Goal: Task Accomplishment & Management: Manage account settings

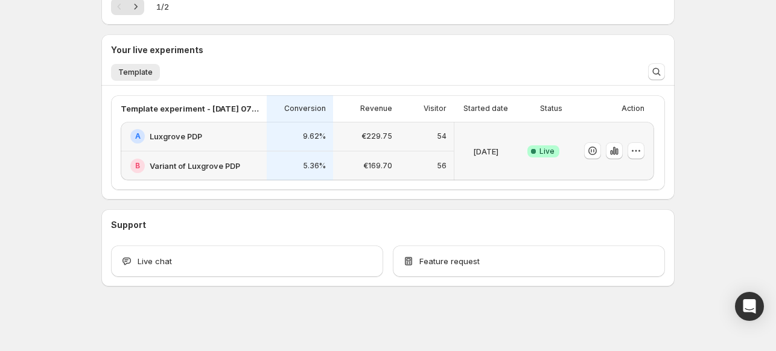
scroll to position [200, 0]
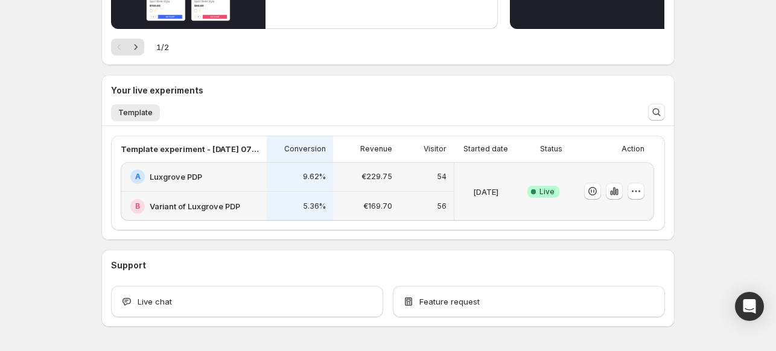
click at [282, 192] on div "5.36%" at bounding box center [300, 207] width 66 height 30
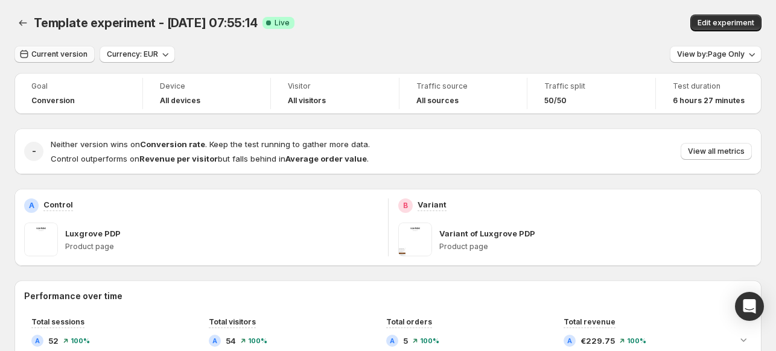
click at [74, 54] on span "Current version" at bounding box center [59, 54] width 56 height 10
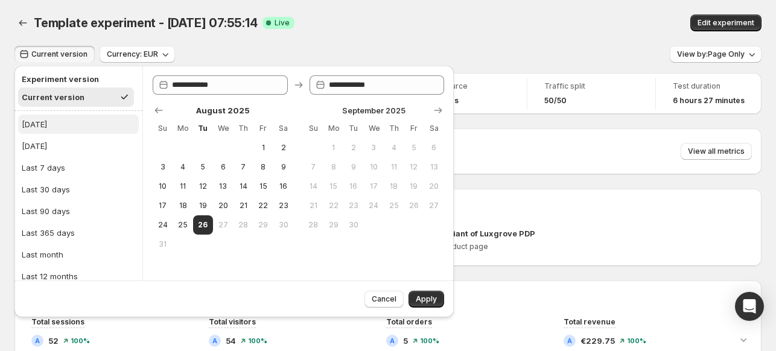
click at [80, 130] on button "[DATE]" at bounding box center [78, 124] width 121 height 19
click at [433, 301] on span "Apply" at bounding box center [426, 300] width 21 height 10
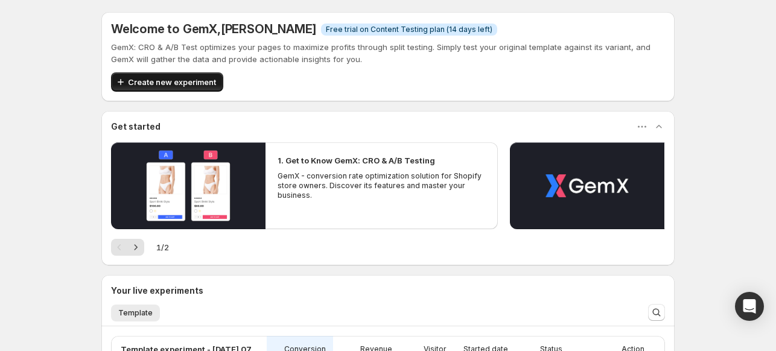
click at [219, 91] on button "Create new experiment" at bounding box center [167, 81] width 112 height 19
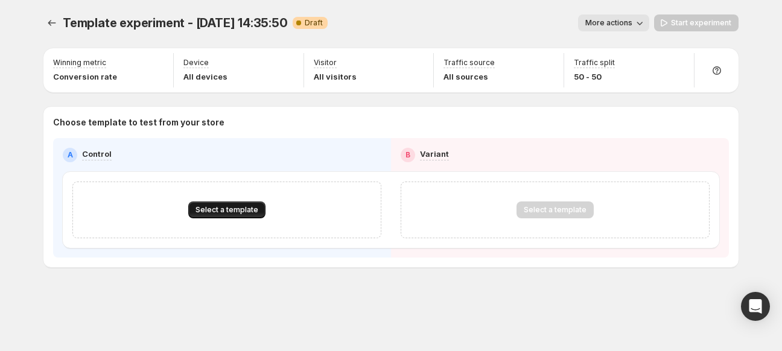
click at [242, 211] on span "Select a template" at bounding box center [227, 210] width 63 height 10
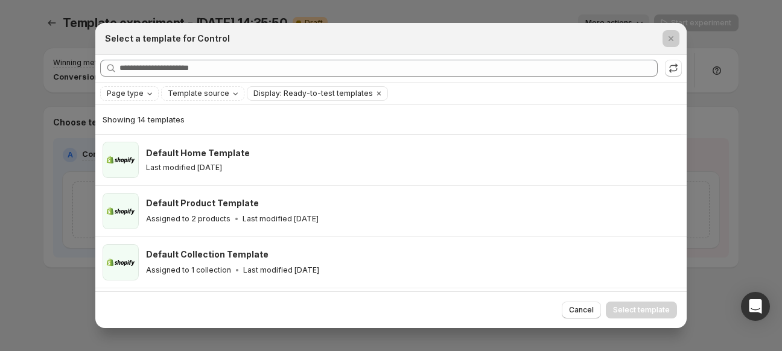
click at [39, 142] on div at bounding box center [391, 175] width 782 height 351
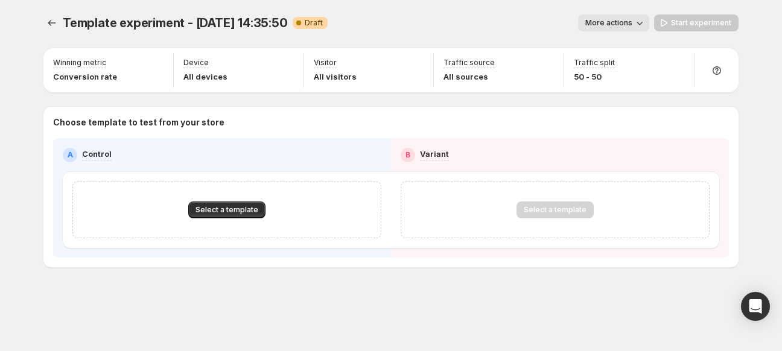
click at [54, 11] on div "Template experiment - [DATE] 14:35:50. This page is ready Template experiment -…" at bounding box center [390, 23] width 695 height 46
click at [54, 17] on icon "Experiments" at bounding box center [52, 23] width 12 height 12
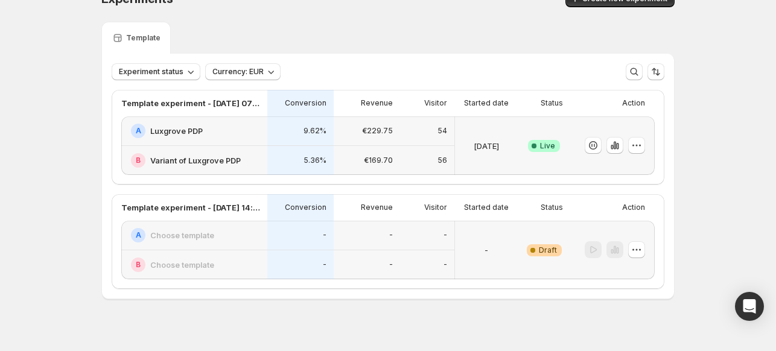
scroll to position [36, 0]
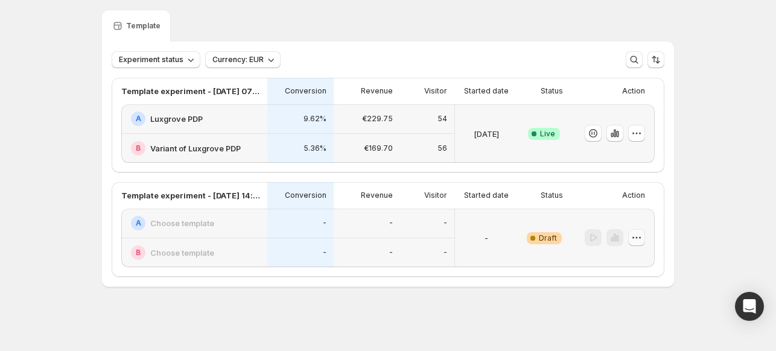
click at [637, 238] on icon "button" at bounding box center [637, 238] width 12 height 12
click at [642, 322] on span "Delete" at bounding box center [630, 324] width 24 height 10
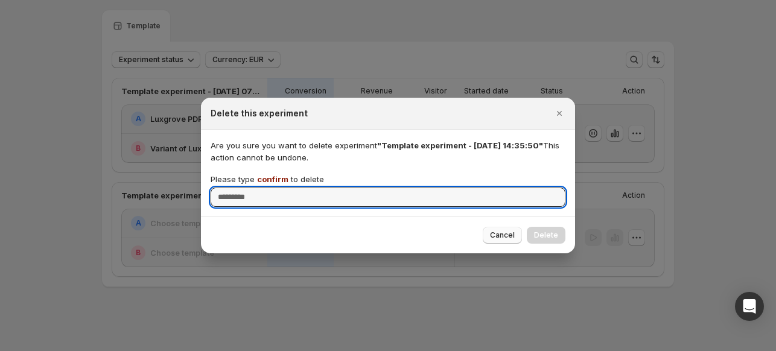
click at [522, 238] on button "Cancel" at bounding box center [502, 235] width 39 height 17
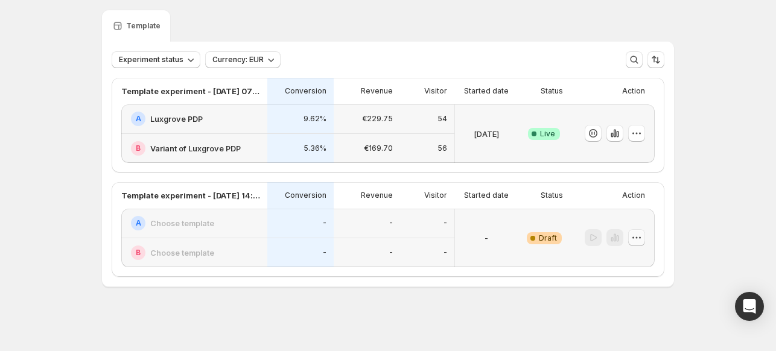
click at [642, 243] on icon "button" at bounding box center [637, 238] width 12 height 12
click at [638, 325] on span "Delete" at bounding box center [630, 324] width 24 height 10
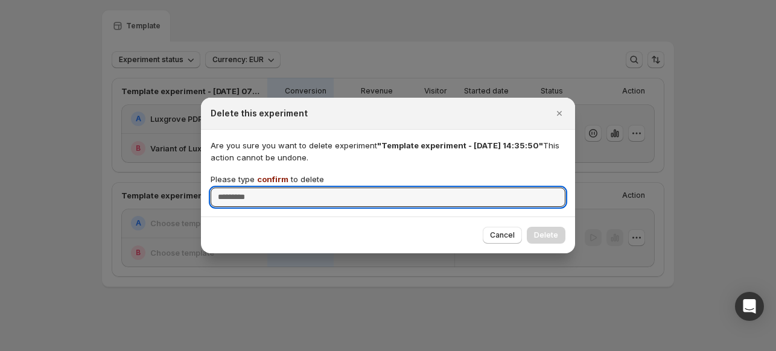
click at [479, 211] on div "Are you sure you want to delete experiment "Template experiment - [DATE] 14:35:…" at bounding box center [388, 173] width 374 height 87
click at [485, 195] on input "Please type confirm to delete" at bounding box center [388, 197] width 355 height 19
type input "*******"
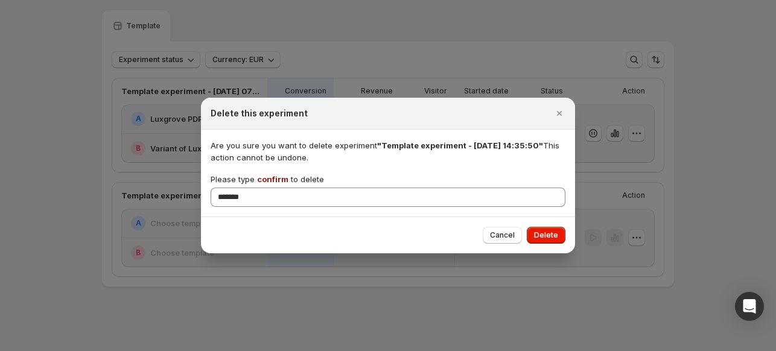
click at [561, 238] on button "Delete" at bounding box center [546, 235] width 39 height 17
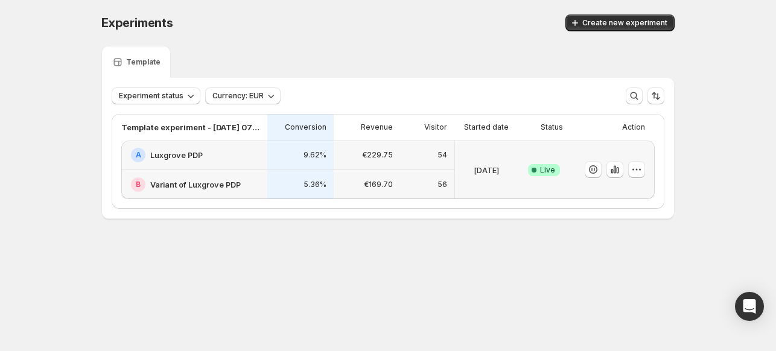
scroll to position [0, 0]
